Goal: Task Accomplishment & Management: Use online tool/utility

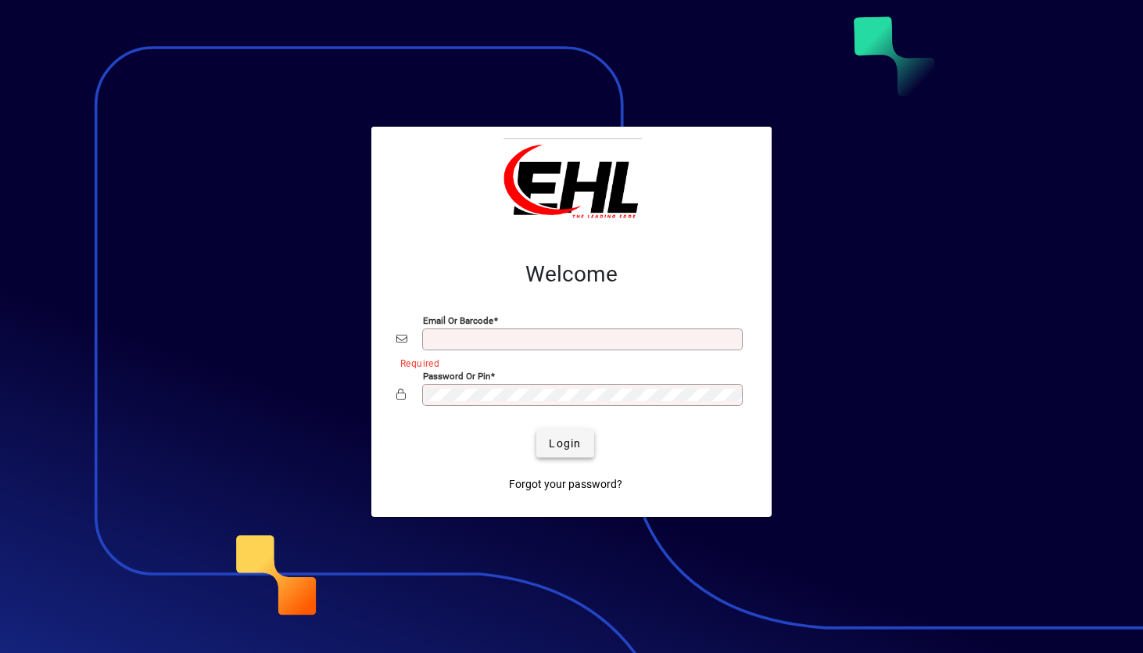
type input "**********"
click at [556, 433] on span "submit" at bounding box center [564, 443] width 57 height 38
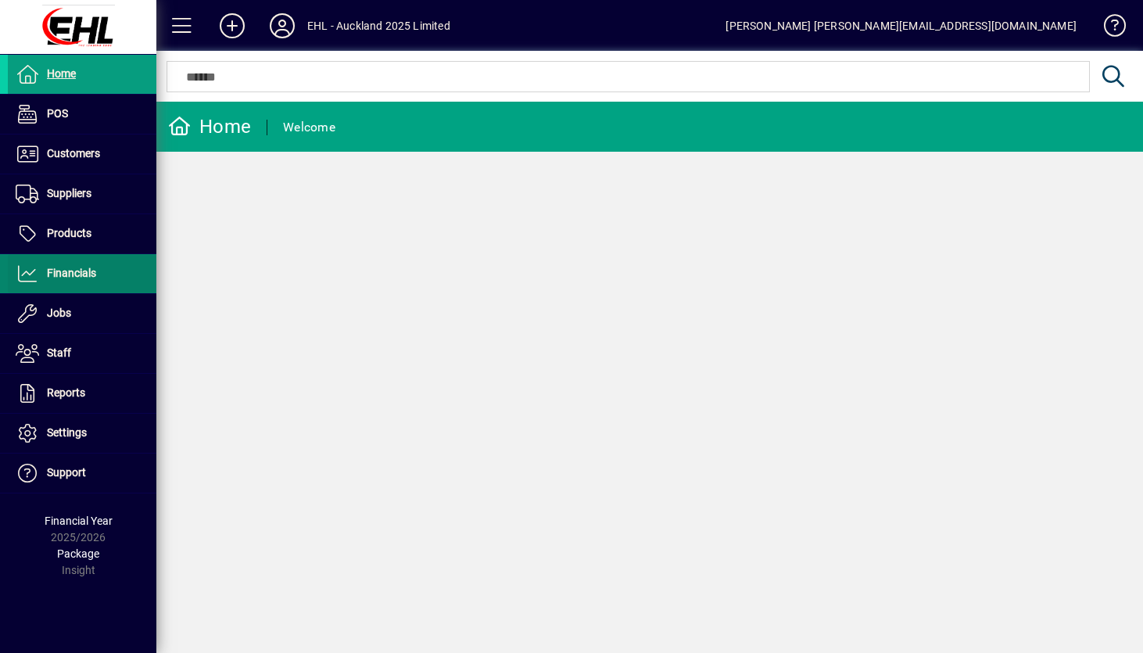
click at [65, 280] on span "Financials" at bounding box center [52, 273] width 88 height 19
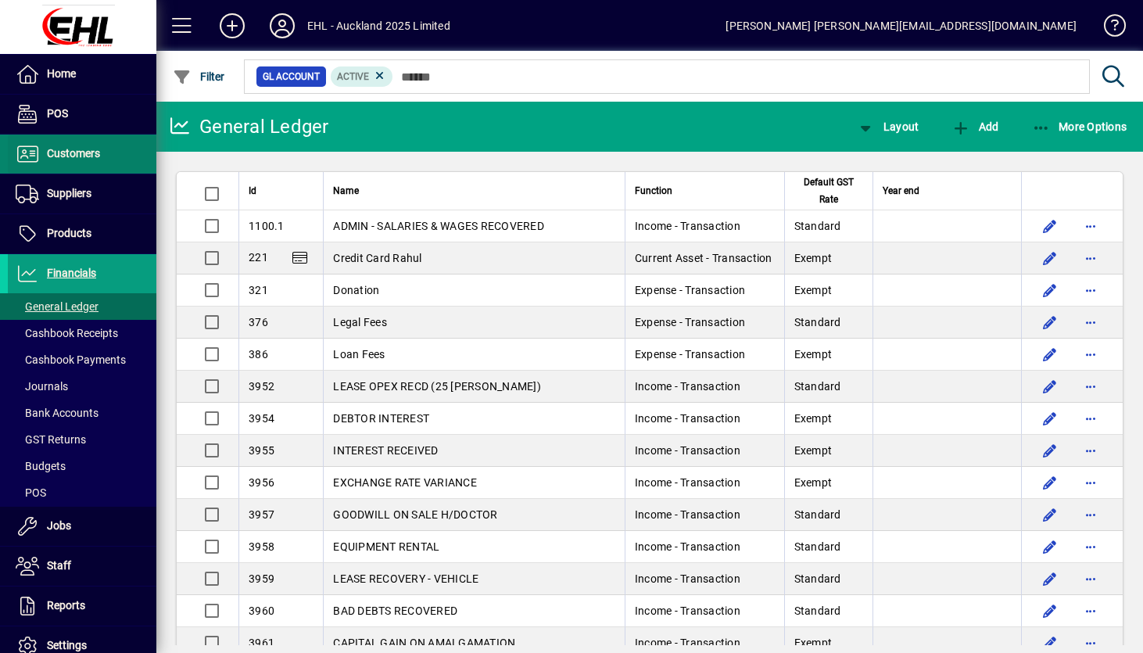
click at [80, 153] on span "Customers" at bounding box center [73, 153] width 53 height 13
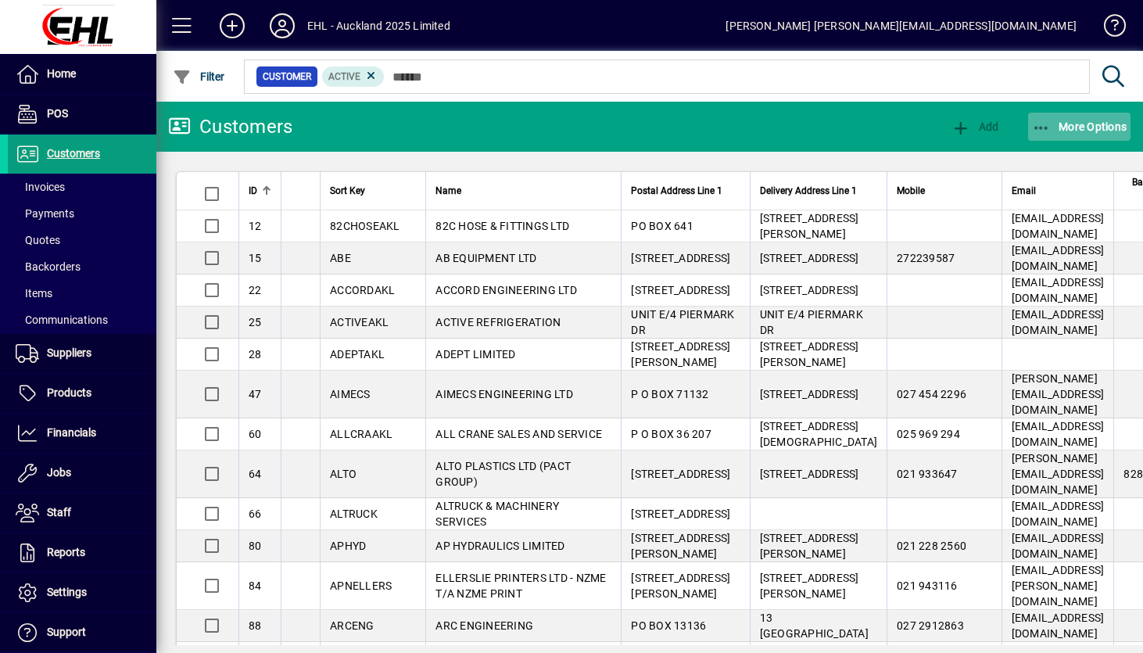
click at [1072, 120] on span "More Options" at bounding box center [1079, 126] width 95 height 13
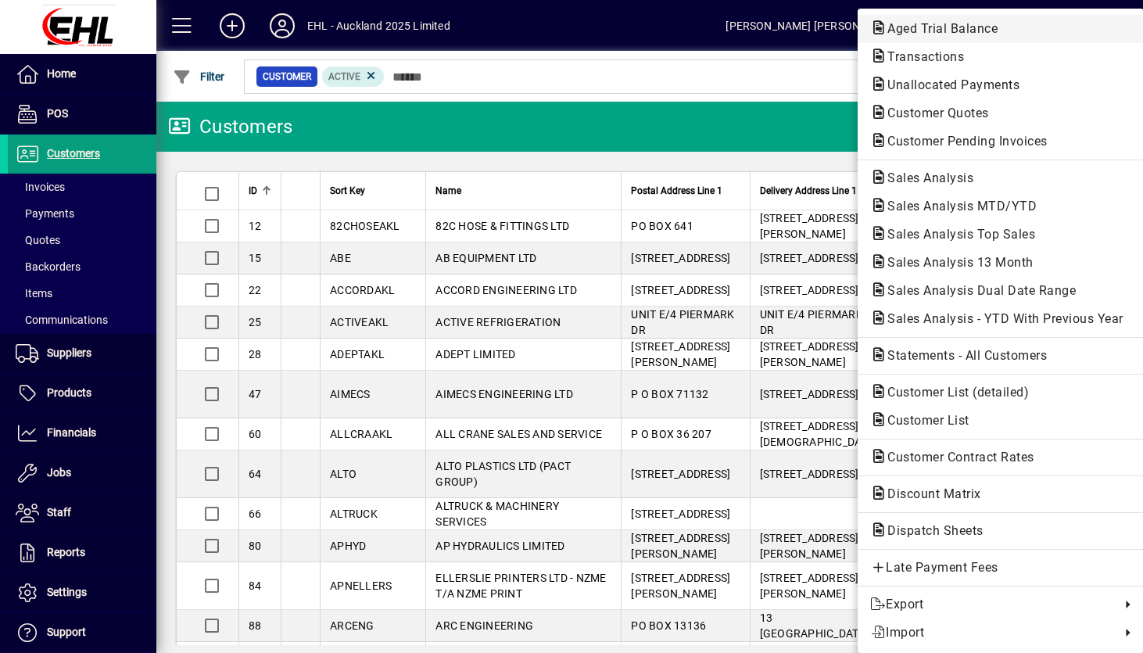
click at [977, 33] on span "Aged Trial Balance" at bounding box center [937, 28] width 135 height 15
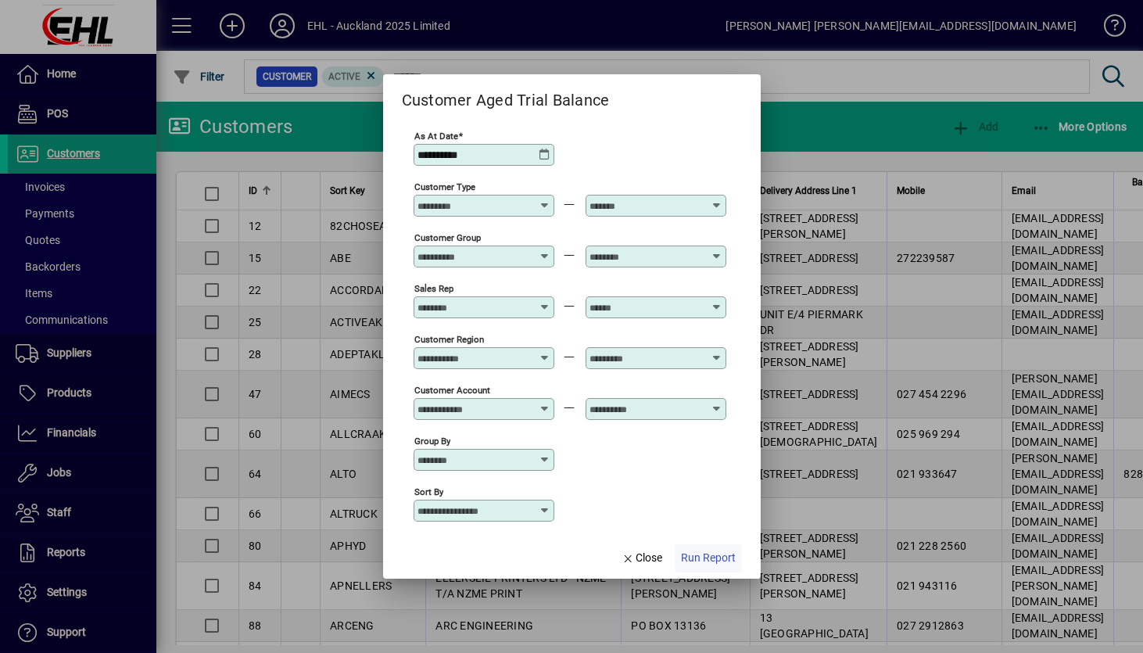
click at [710, 556] on span "Run Report" at bounding box center [708, 557] width 55 height 16
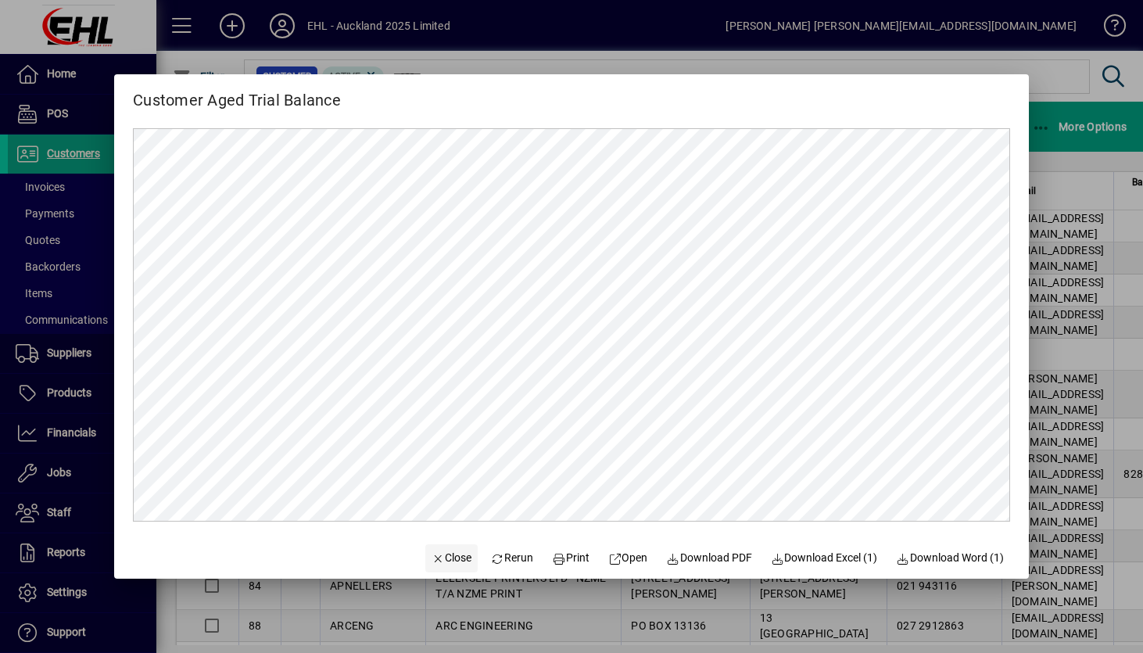
click at [438, 552] on span "Close" at bounding box center [451, 557] width 41 height 16
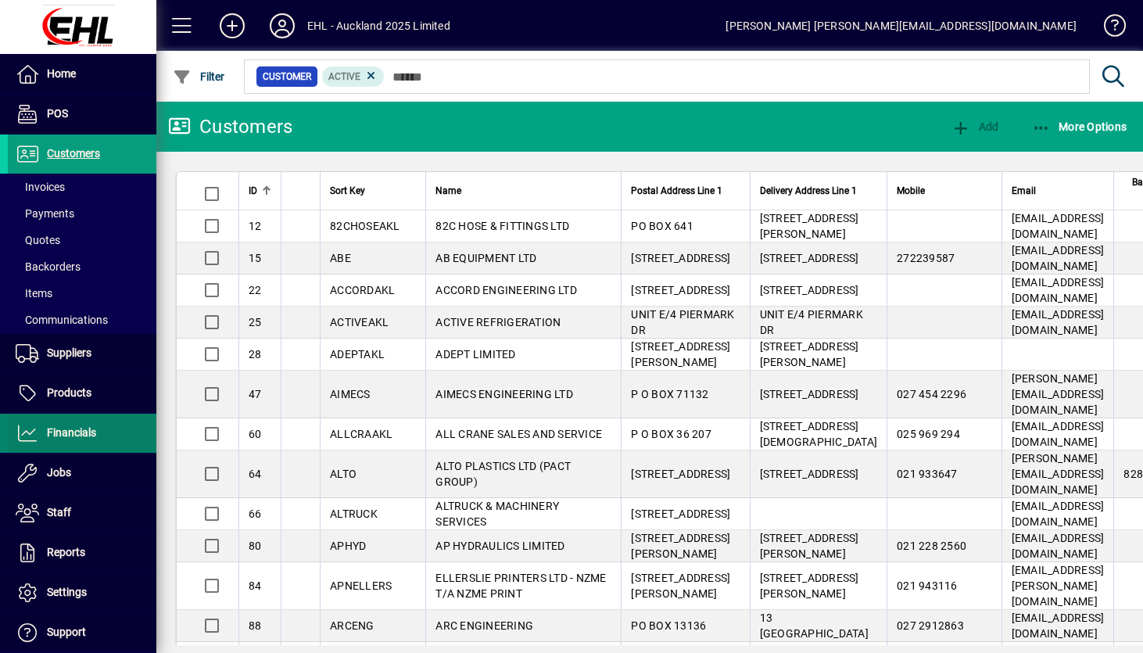
click at [60, 431] on span "Financials" at bounding box center [71, 432] width 49 height 13
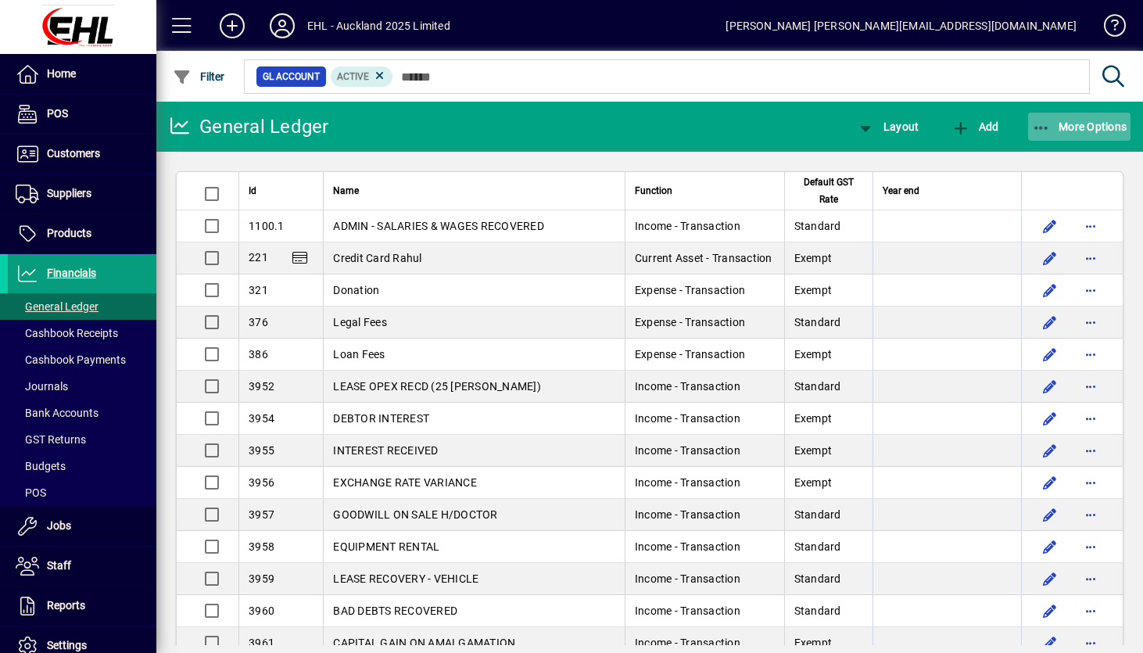
click at [1120, 127] on span "More Options" at bounding box center [1079, 126] width 95 height 13
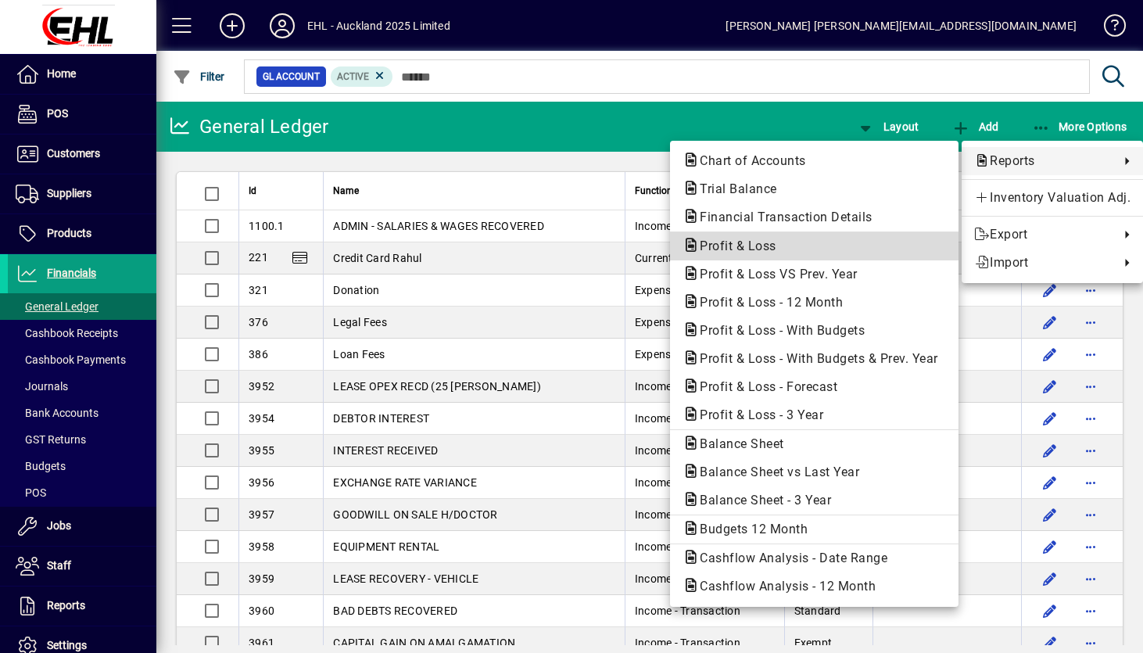
click at [786, 254] on span "Profit & Loss" at bounding box center [813, 246] width 263 height 19
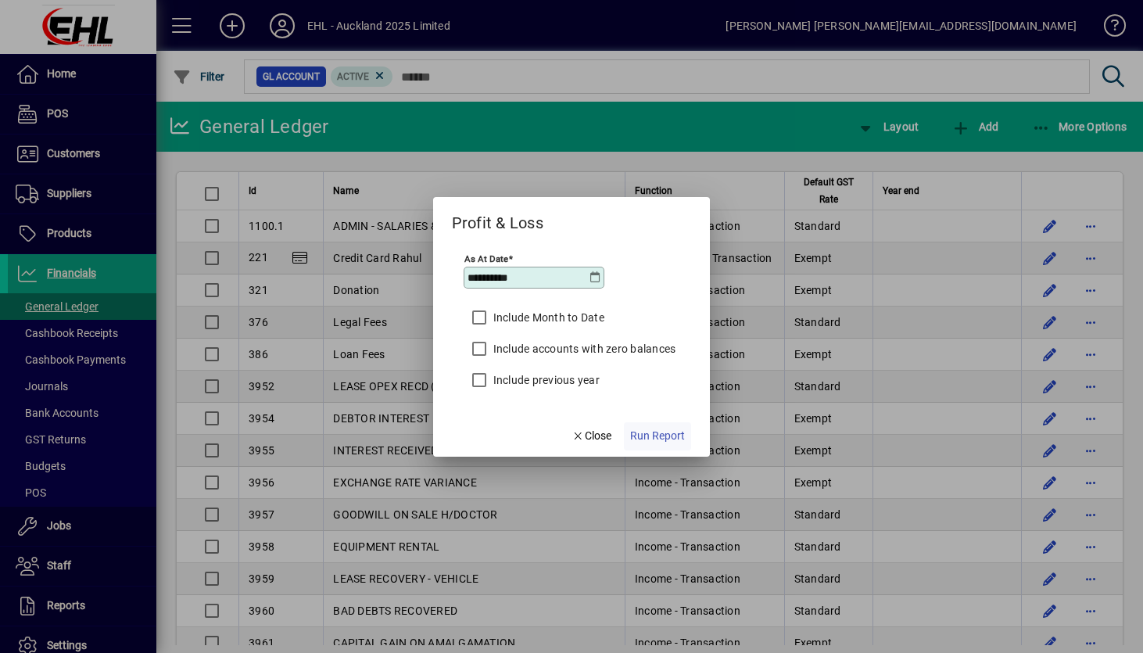
click at [654, 431] on span "Run Report" at bounding box center [657, 435] width 55 height 16
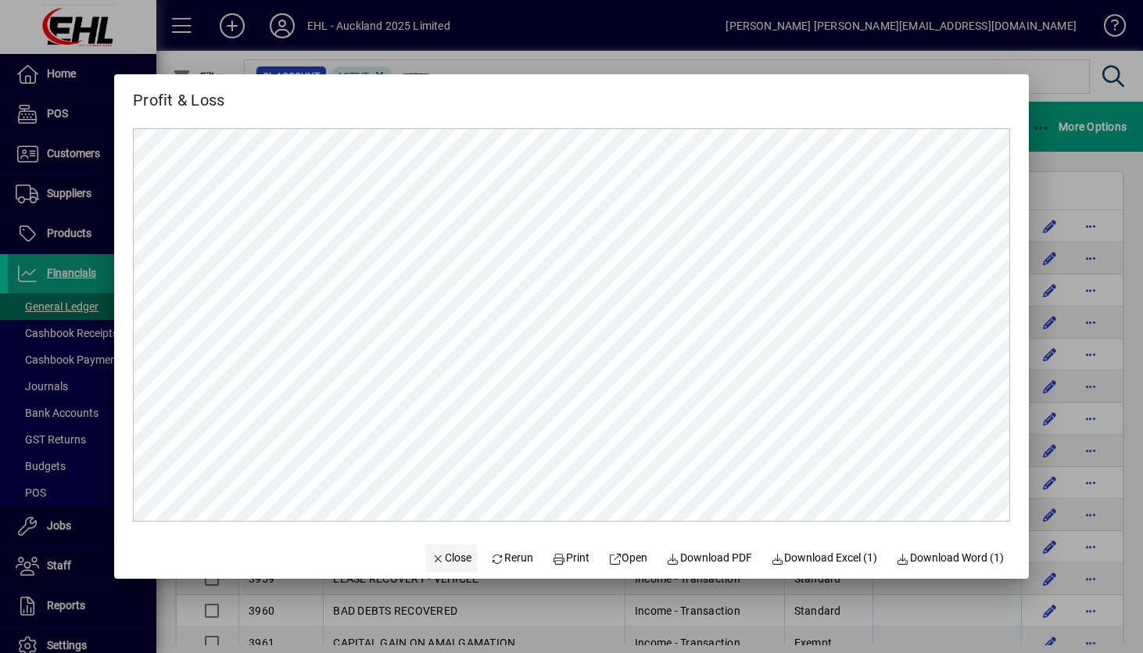
click at [439, 558] on span "Close" at bounding box center [451, 557] width 41 height 16
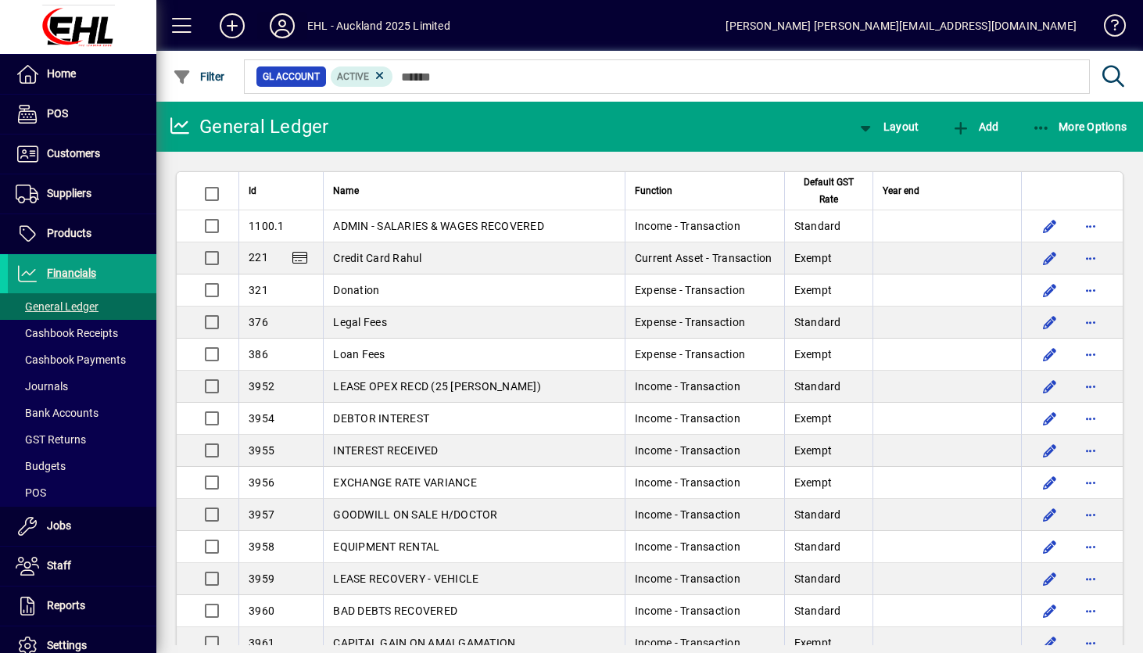
click at [275, 27] on icon at bounding box center [282, 25] width 31 height 25
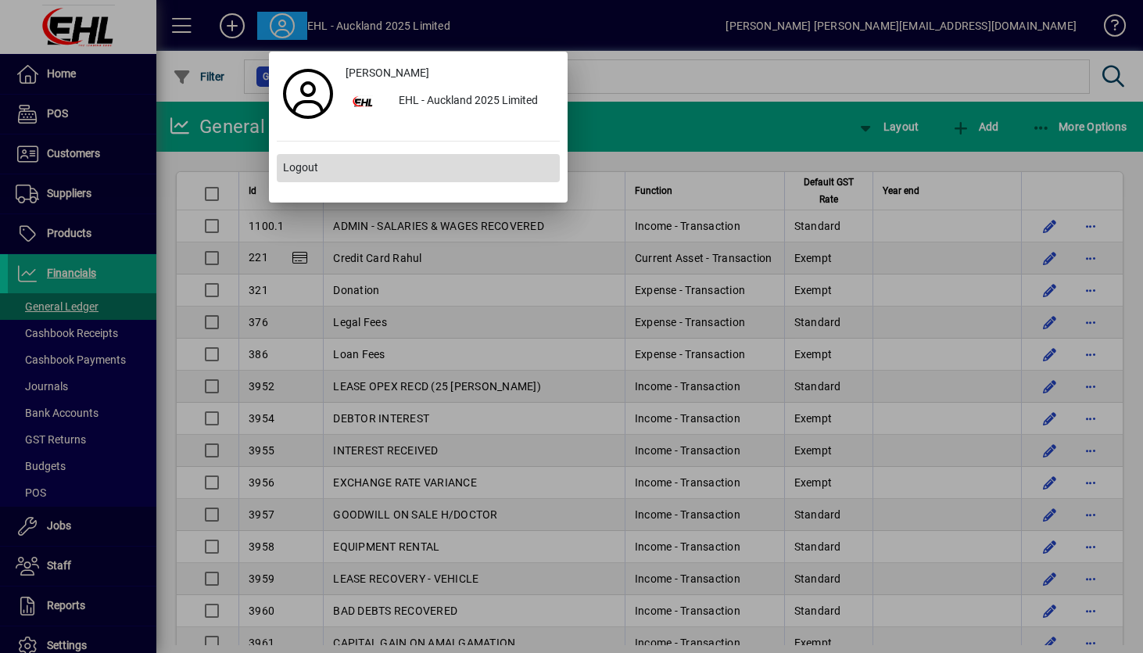
click at [316, 166] on span "Logout" at bounding box center [300, 167] width 35 height 16
